Goal: Use online tool/utility: Use online tool/utility

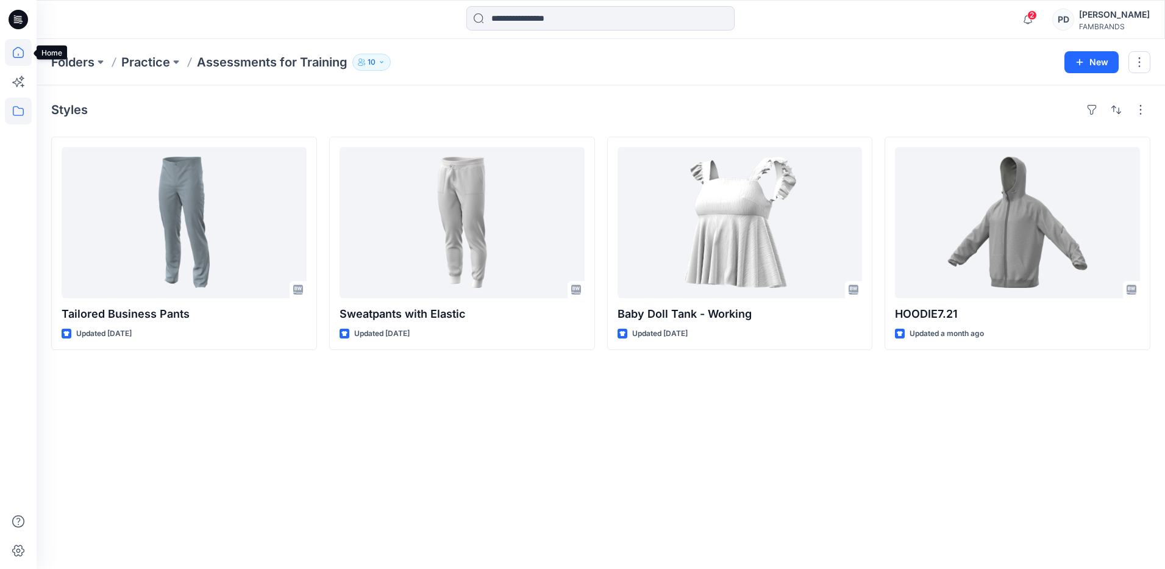
click at [16, 50] on icon at bounding box center [18, 52] width 27 height 27
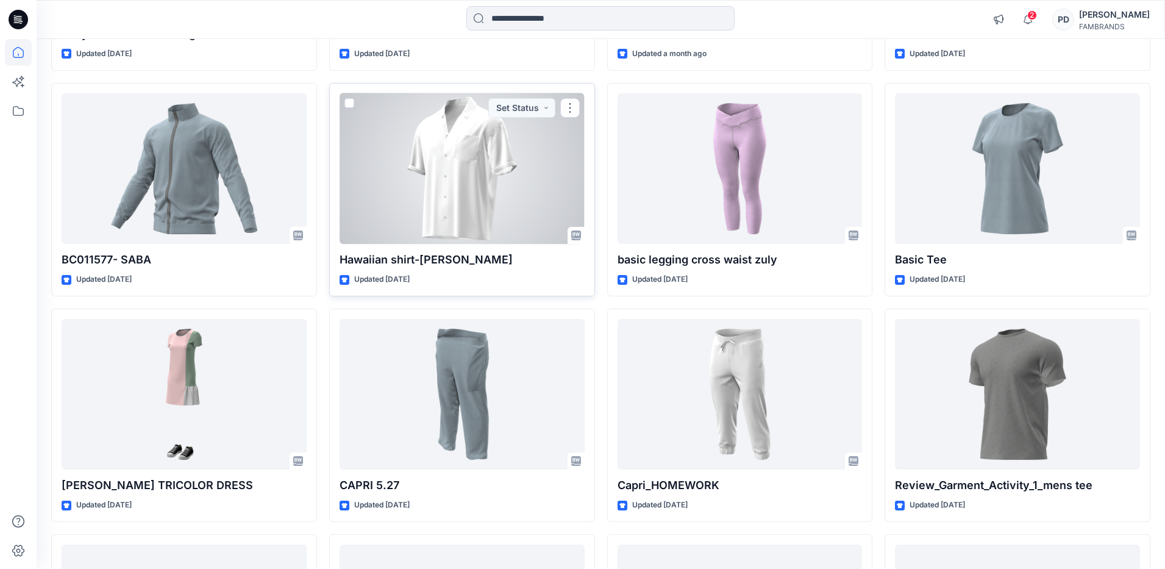
scroll to position [542, 0]
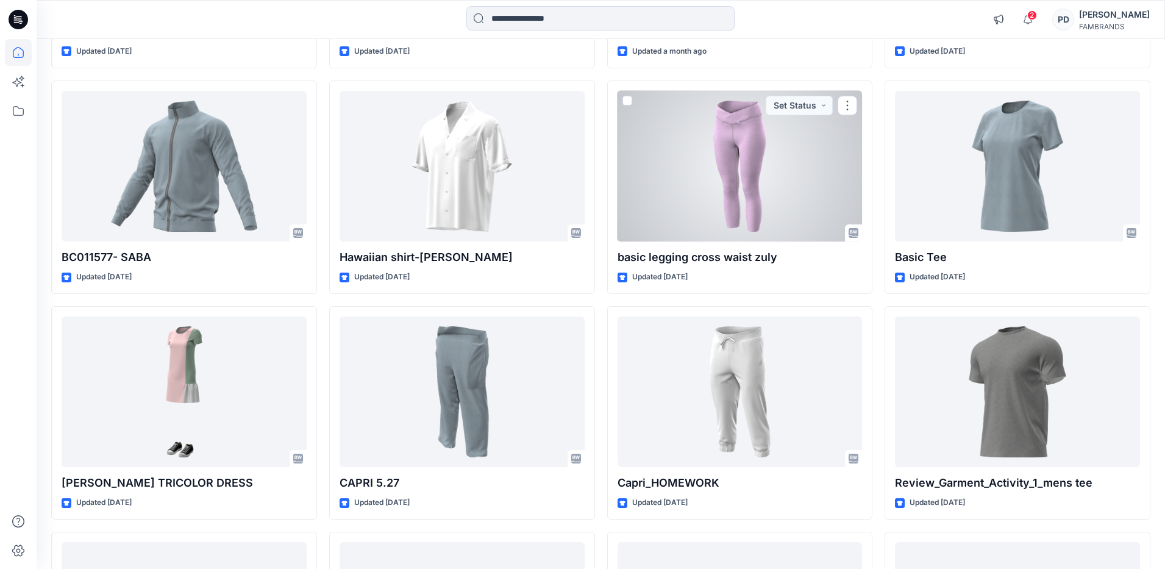
click at [710, 187] on div at bounding box center [739, 166] width 245 height 151
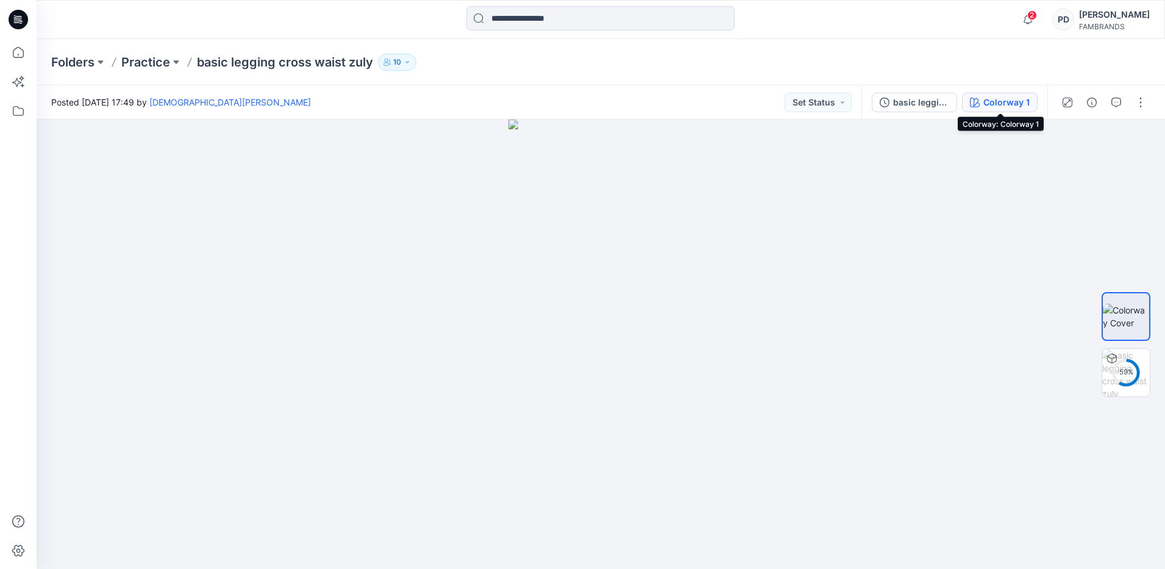
click at [1005, 102] on div "Colorway 1" at bounding box center [1006, 102] width 46 height 13
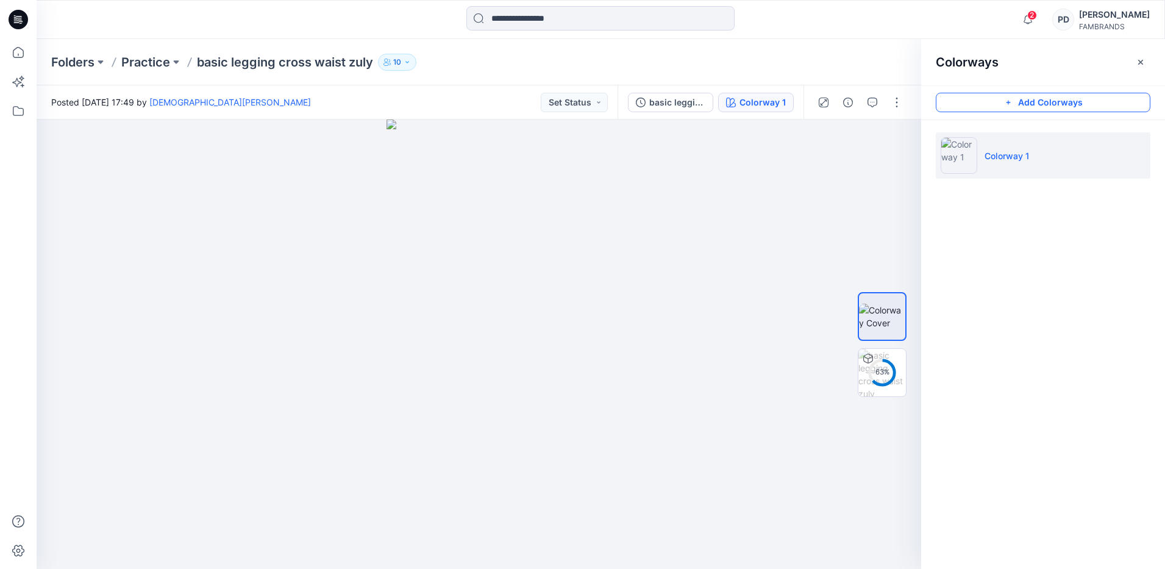
click at [1035, 102] on button "Add Colorways" at bounding box center [1042, 103] width 215 height 20
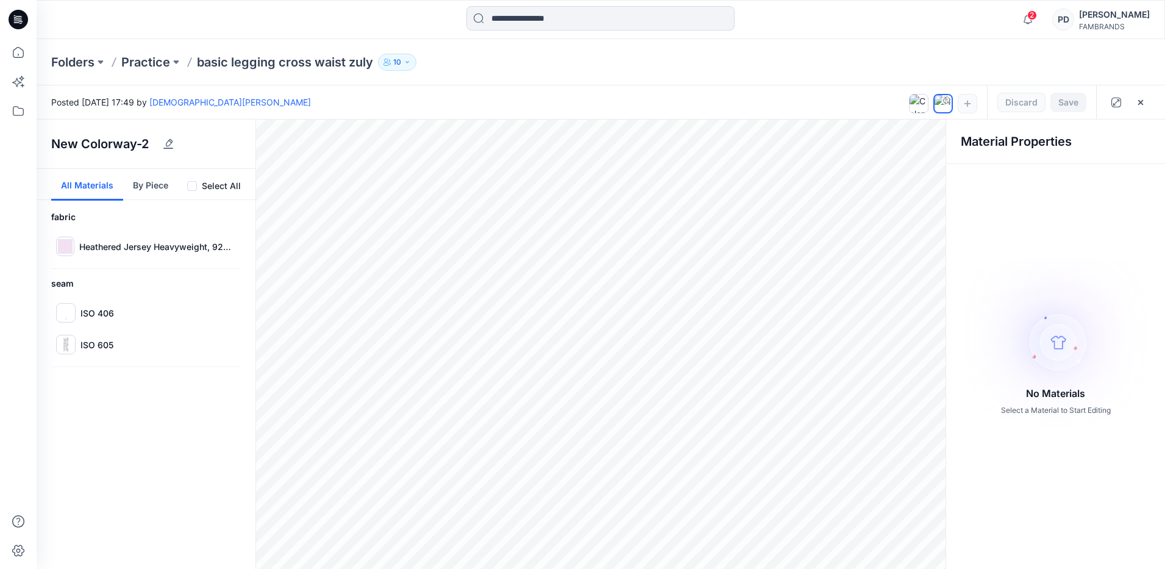
click at [1059, 341] on img at bounding box center [1055, 345] width 214 height 174
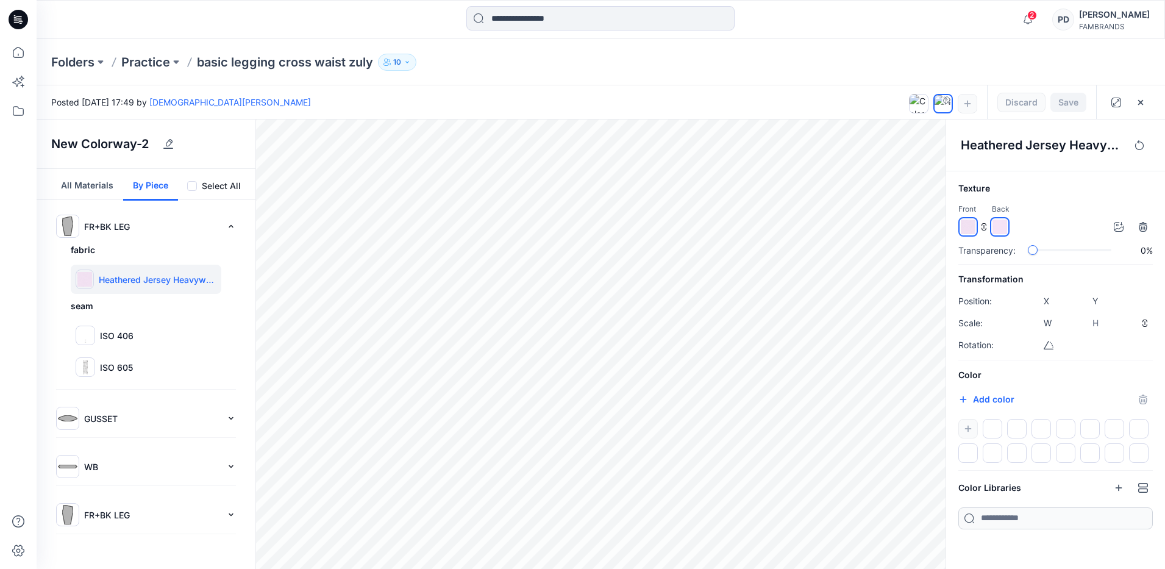
click at [970, 228] on img at bounding box center [967, 226] width 15 height 15
click at [968, 225] on img at bounding box center [967, 226] width 15 height 15
click at [966, 427] on div at bounding box center [1055, 441] width 194 height 44
click at [984, 399] on button "Add color" at bounding box center [986, 399] width 56 height 15
type input "*******"
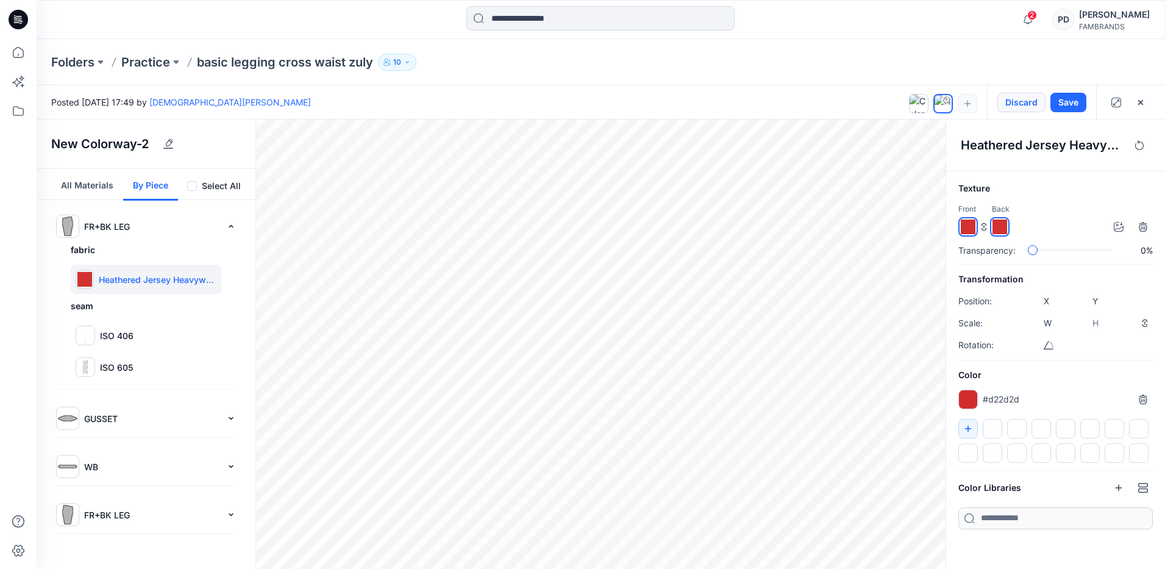
click at [1021, 102] on button "Discard" at bounding box center [1021, 103] width 48 height 20
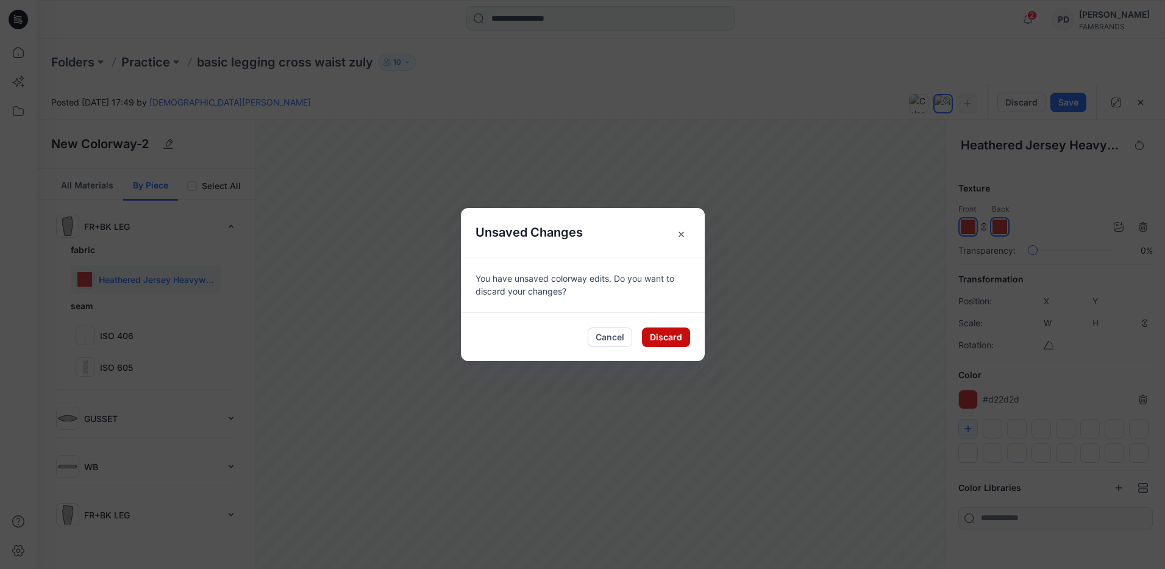
click at [675, 336] on button "Discard" at bounding box center [666, 337] width 48 height 20
